Goal: Feedback & Contribution: Leave review/rating

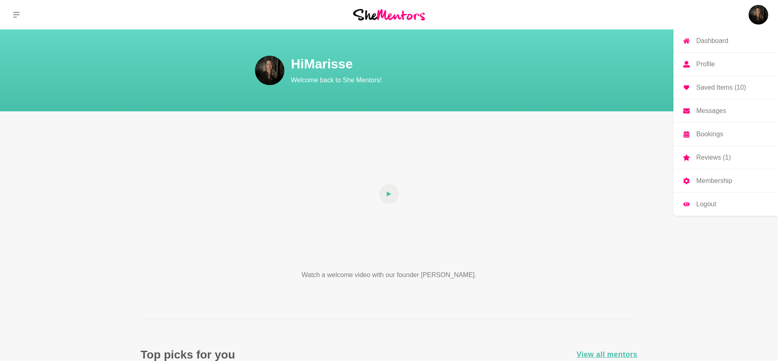
click at [710, 155] on p "Reviews (1)" at bounding box center [714, 157] width 34 height 7
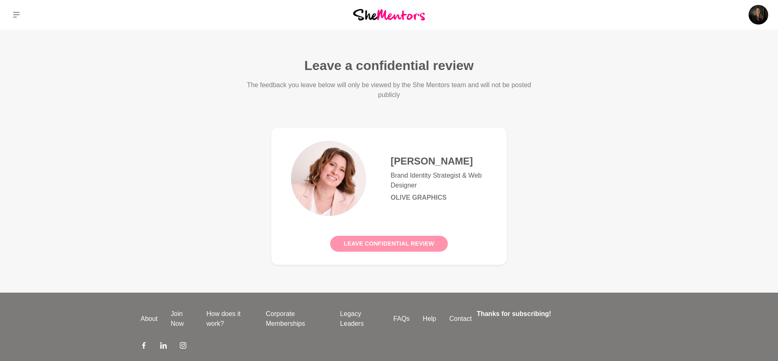
click at [412, 239] on button "Leave confidential review" at bounding box center [388, 243] width 117 height 16
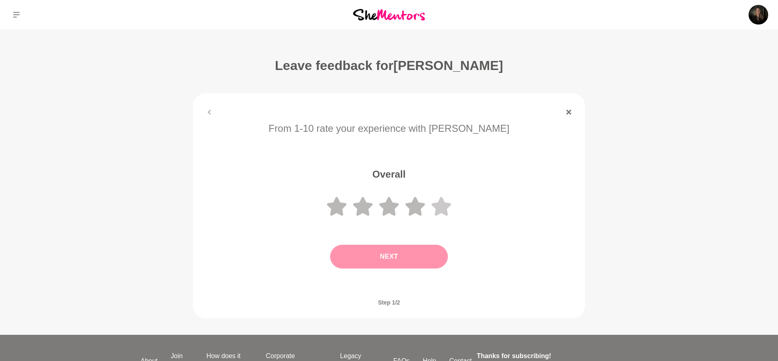
click at [444, 203] on icon at bounding box center [442, 206] width 20 height 19
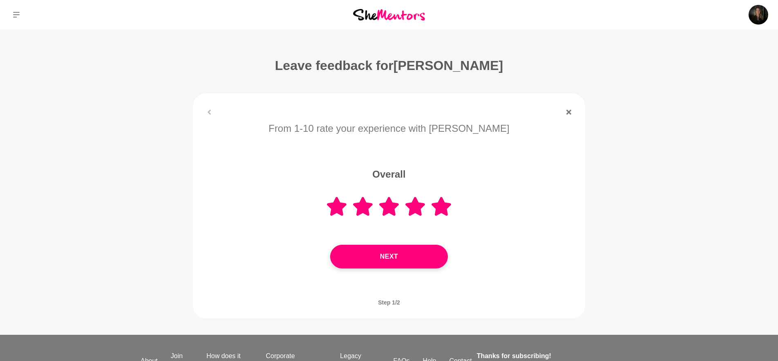
click at [411, 256] on button "Next" at bounding box center [389, 256] width 118 height 24
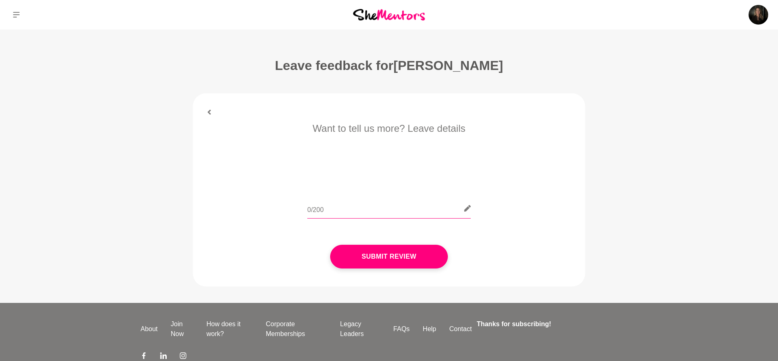
click at [420, 211] on input "text" at bounding box center [389, 208] width 164 height 20
paste input "Huge thanks to [PERSON_NAME] for an incredibly helpful session on better unders…"
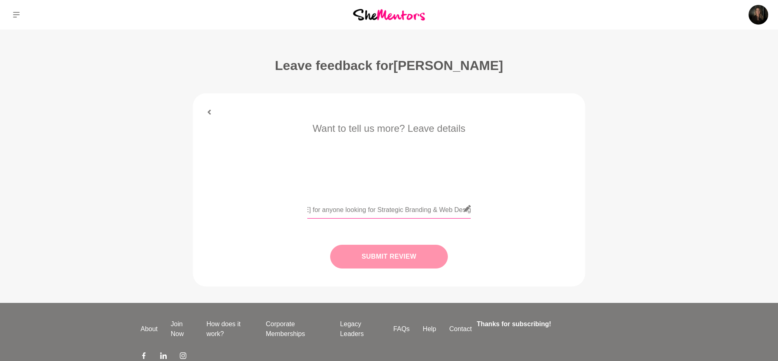
type input "Huge thanks to [PERSON_NAME] for an incredibly helpful session on better unders…"
click at [412, 256] on button "Submit Review" at bounding box center [389, 256] width 118 height 24
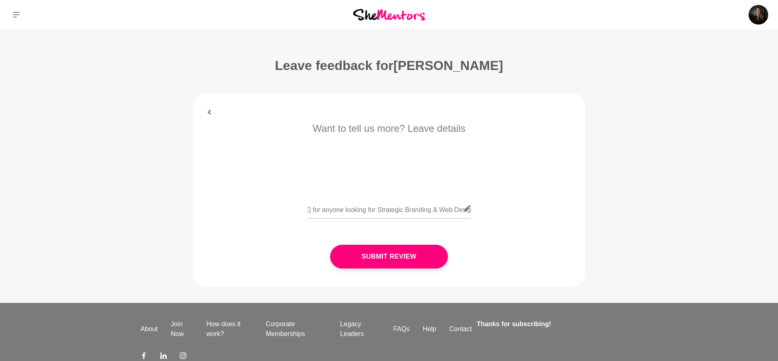
scroll to position [0, 0]
